Goal: Check status

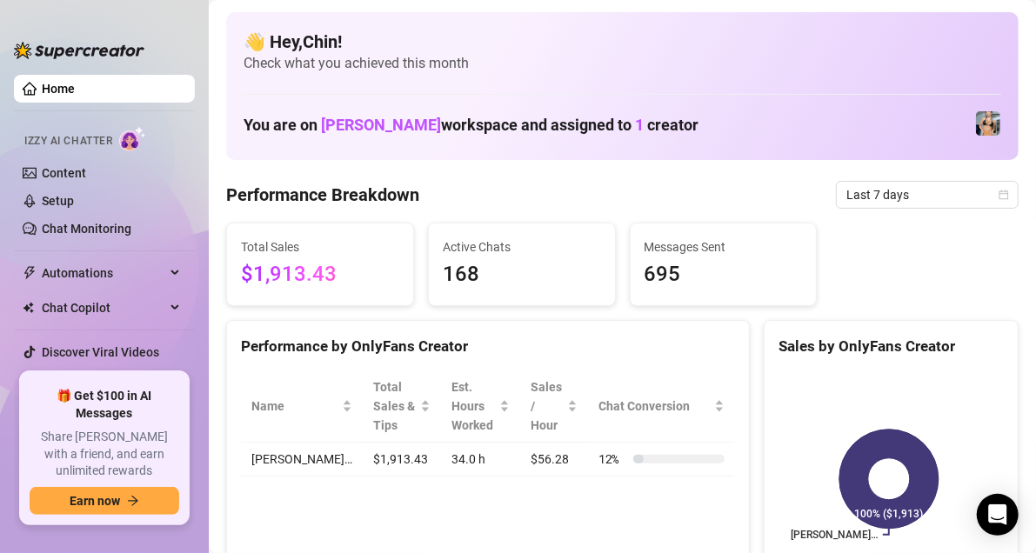
click at [998, 197] on icon "calendar" at bounding box center [1003, 195] width 10 height 10
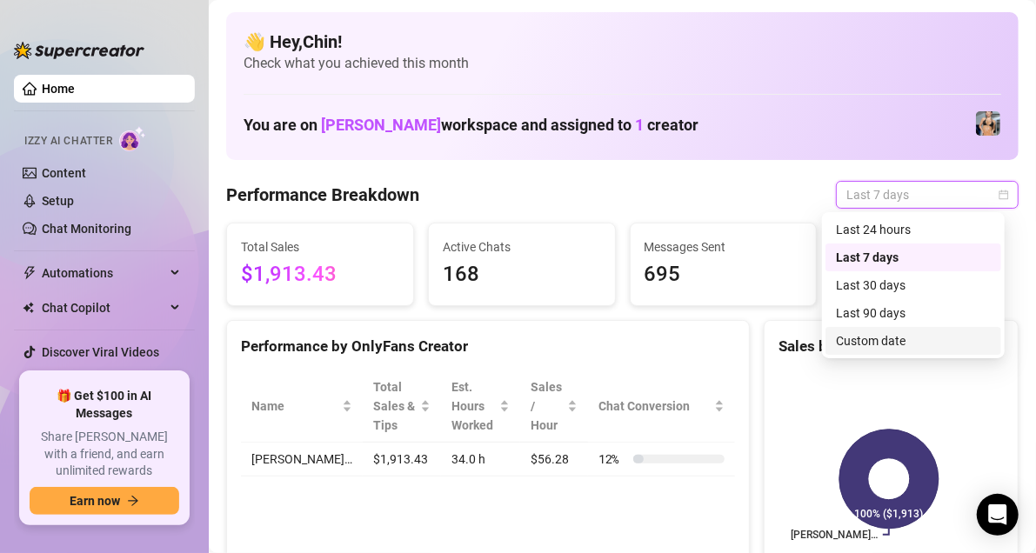
click at [933, 337] on div "Custom date" at bounding box center [913, 340] width 155 height 19
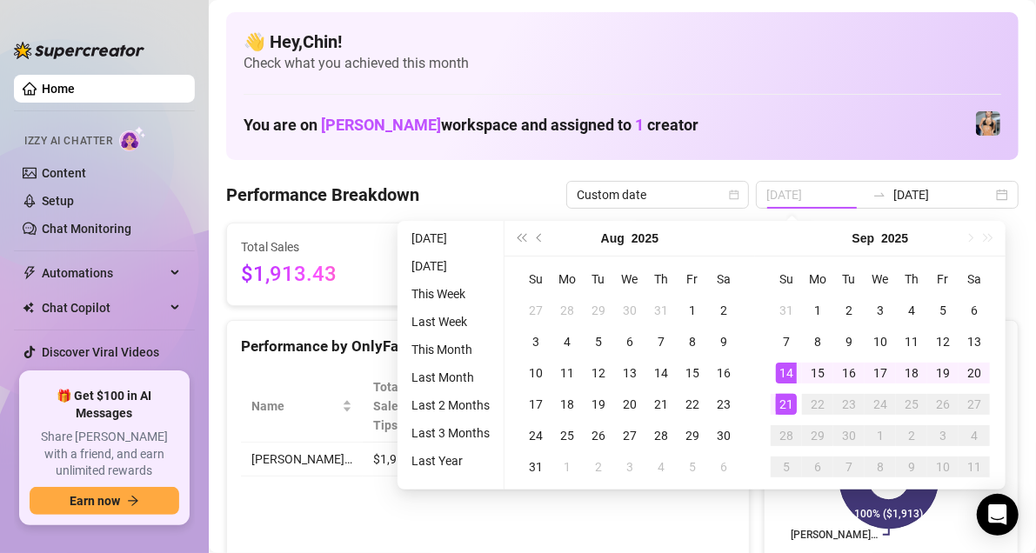
click at [795, 374] on div "14" at bounding box center [786, 373] width 21 height 21
click at [795, 400] on div "21" at bounding box center [786, 404] width 21 height 21
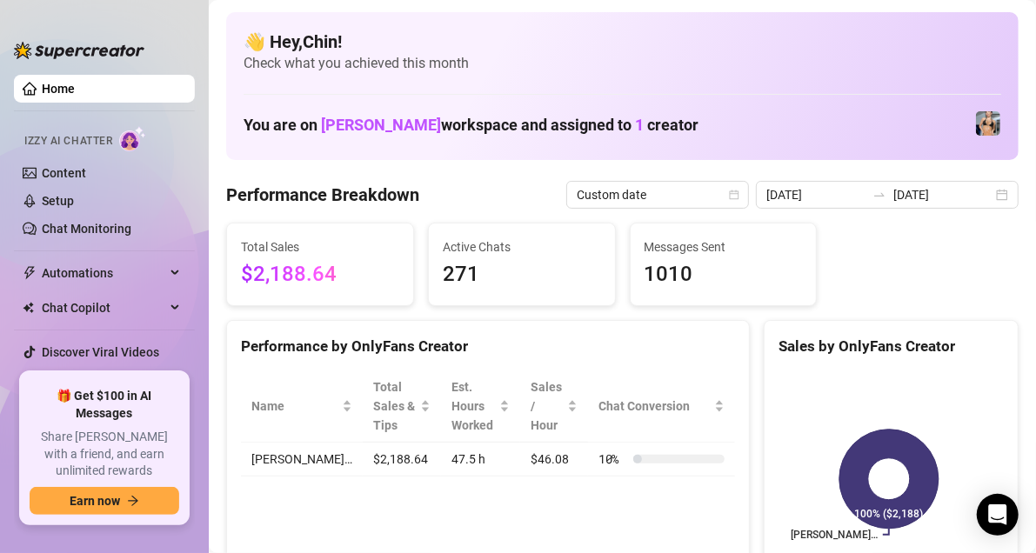
click at [993, 191] on div "[DATE] [DATE]" at bounding box center [887, 195] width 263 height 28
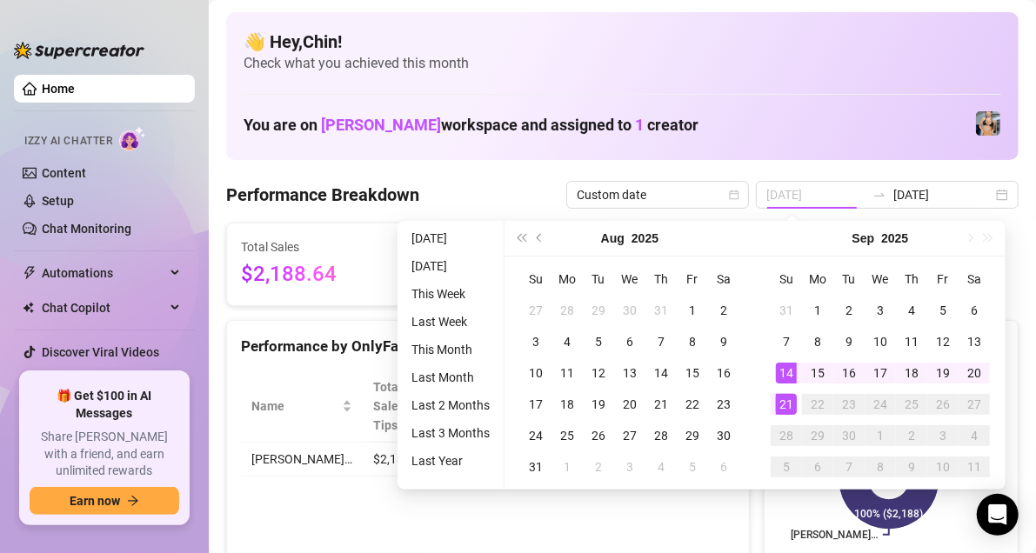
click at [793, 364] on div "14" at bounding box center [786, 373] width 21 height 21
click at [789, 399] on div "21" at bounding box center [786, 404] width 21 height 21
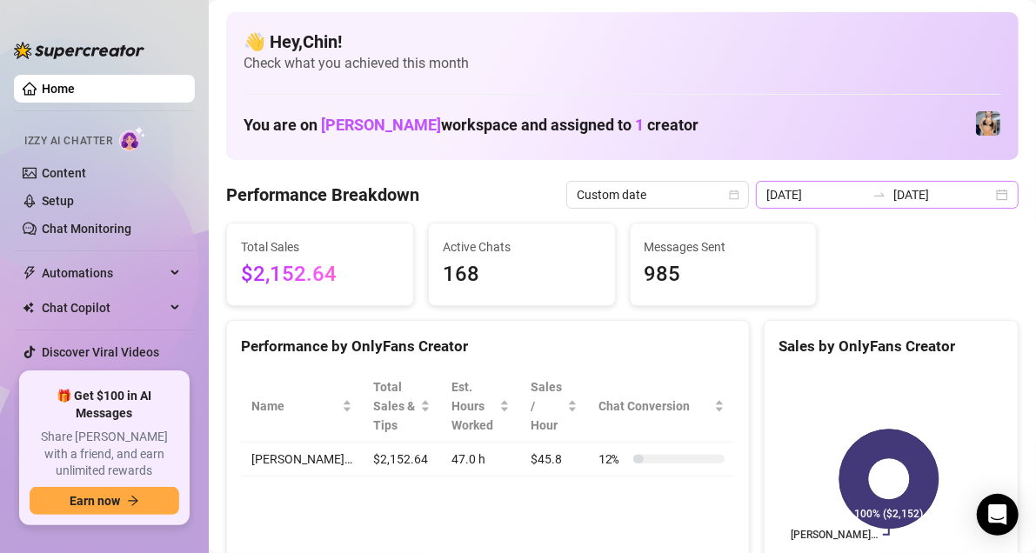
click at [989, 191] on div "[DATE] [DATE]" at bounding box center [887, 195] width 263 height 28
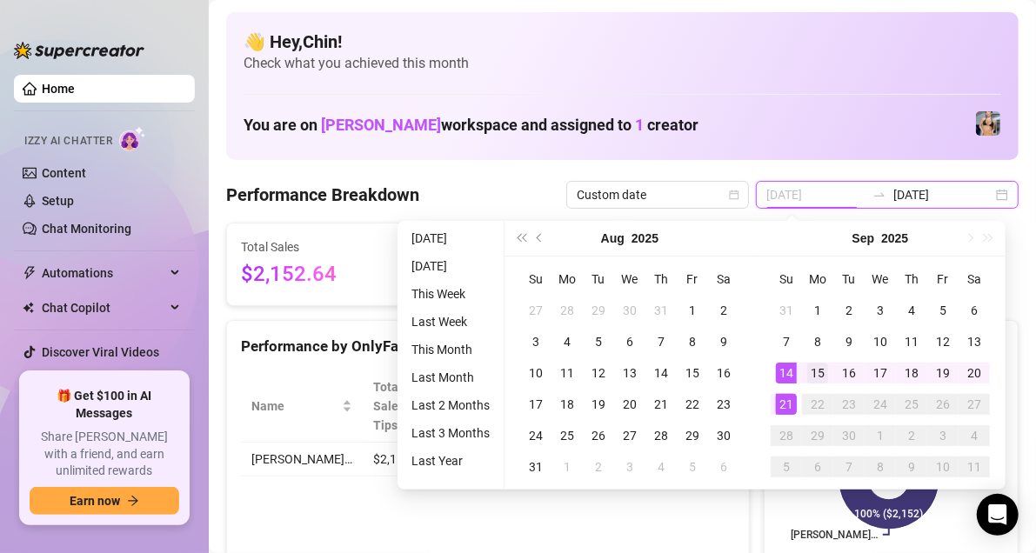
type input "[DATE]"
click at [822, 376] on div "15" at bounding box center [817, 373] width 21 height 21
click at [788, 400] on div "21" at bounding box center [786, 404] width 21 height 21
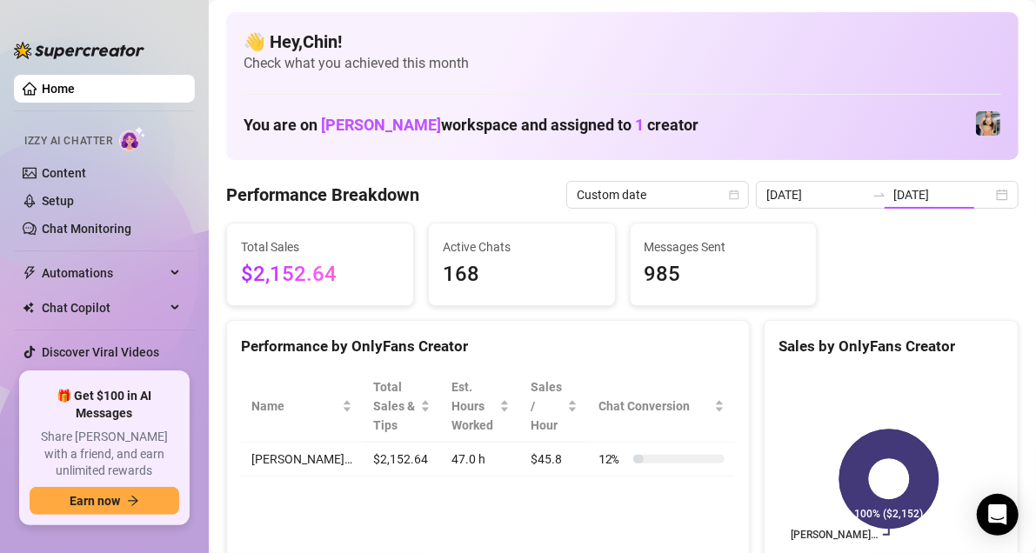
type input "[DATE]"
click at [996, 200] on div "[DATE] [DATE]" at bounding box center [887, 195] width 263 height 28
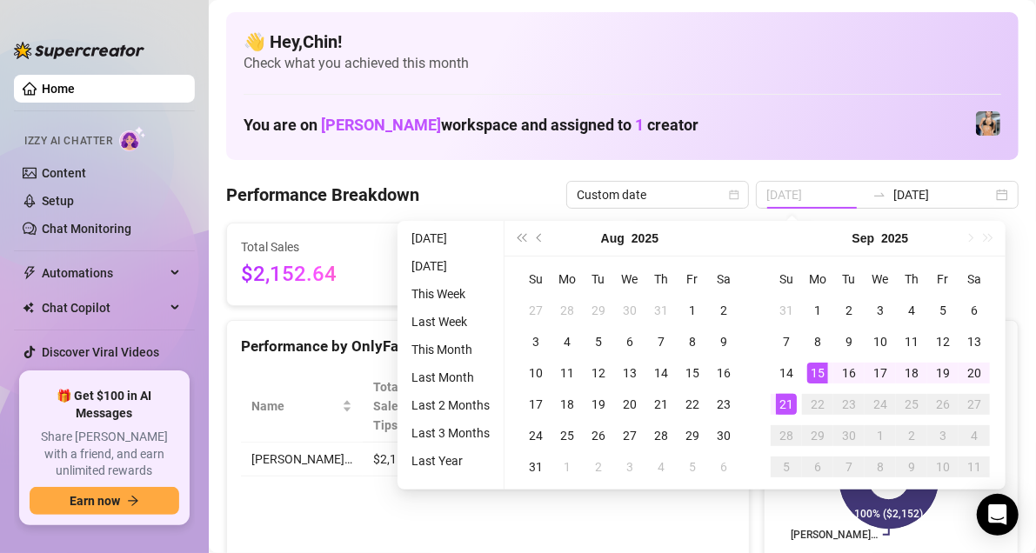
click at [827, 363] on td "15" at bounding box center [817, 372] width 31 height 31
click at [785, 395] on div "21" at bounding box center [786, 404] width 21 height 21
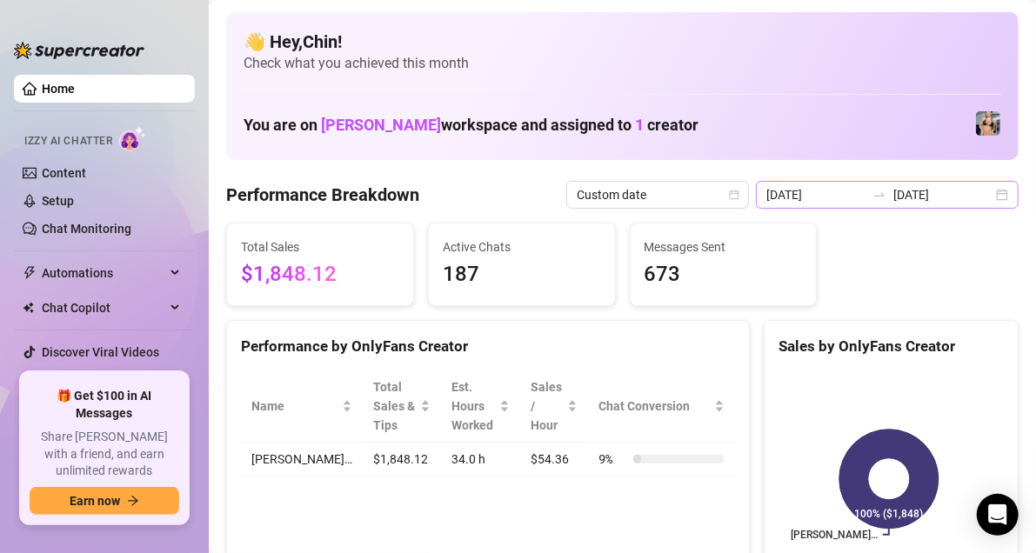
click at [993, 197] on div "[DATE] [DATE]" at bounding box center [887, 195] width 263 height 28
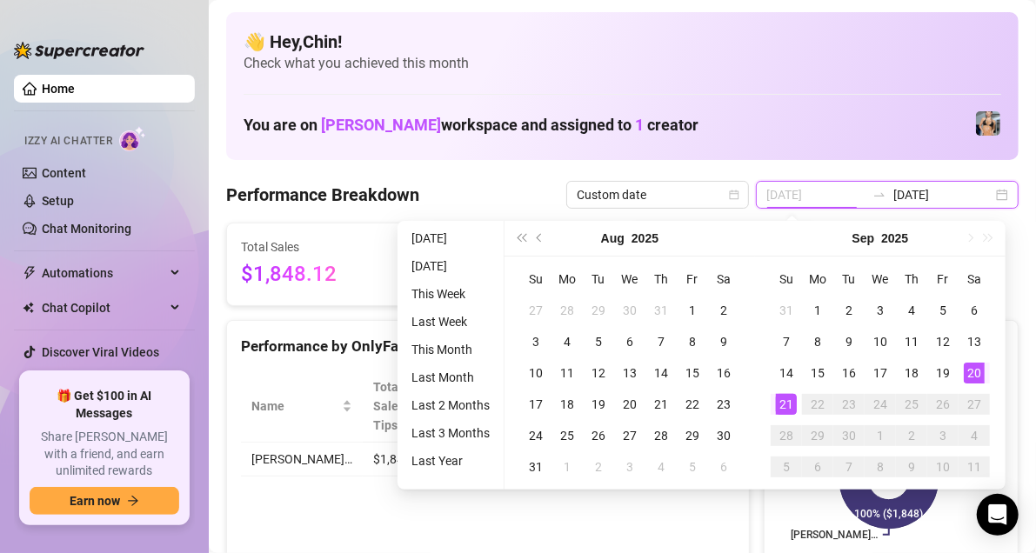
type input "[DATE]"
click at [456, 523] on div "Performance by OnlyFans Creator Name Total Sales & Tips Est. Hours Worked Sales…" at bounding box center [487, 461] width 523 height 283
